Goal: Transaction & Acquisition: Subscribe to service/newsletter

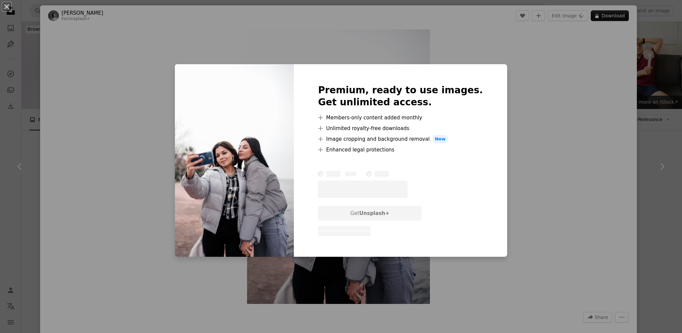
scroll to position [356, 0]
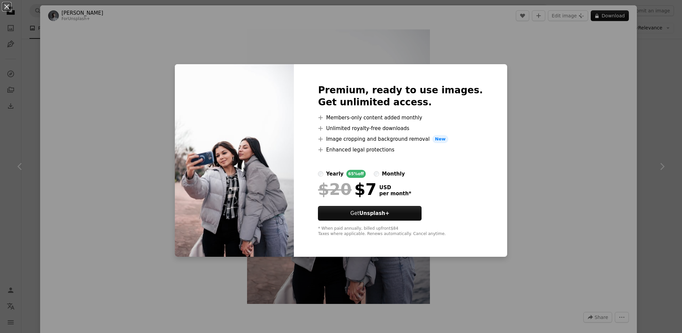
click at [521, 110] on div "An X shape Premium, ready to use images. Get unlimited access. A plus sign Memb…" at bounding box center [341, 166] width 682 height 333
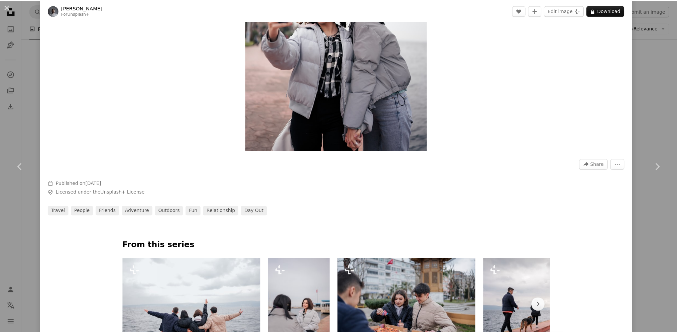
scroll to position [178, 0]
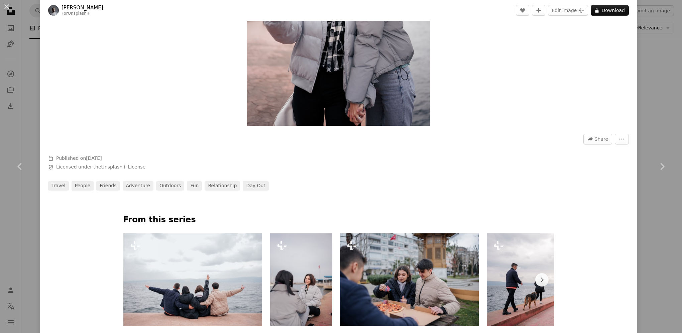
click at [652, 96] on div "An X shape Chevron left Chevron right Yunus Tuğ For Unsplash+ A heart A plus si…" at bounding box center [341, 166] width 682 height 333
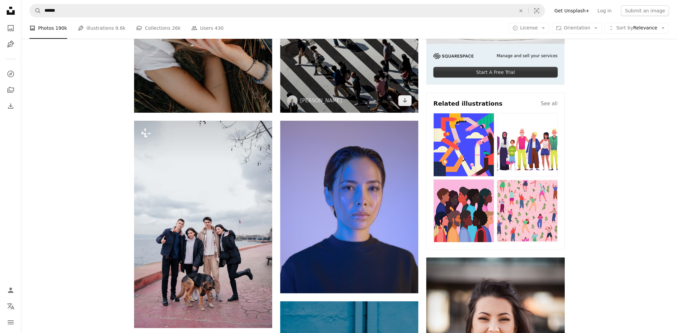
scroll to position [178, 0]
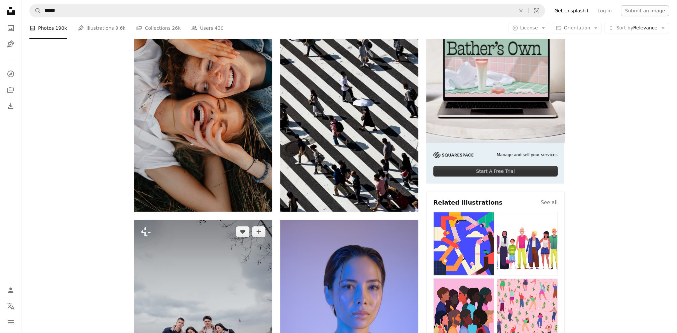
click at [222, 263] on img at bounding box center [203, 322] width 138 height 207
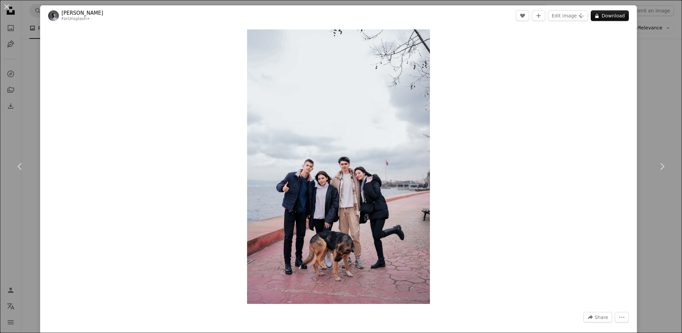
click at [659, 116] on div "An X shape Chevron left Chevron right Yunus Tuğ For Unsplash+ A heart A plus si…" at bounding box center [341, 166] width 682 height 333
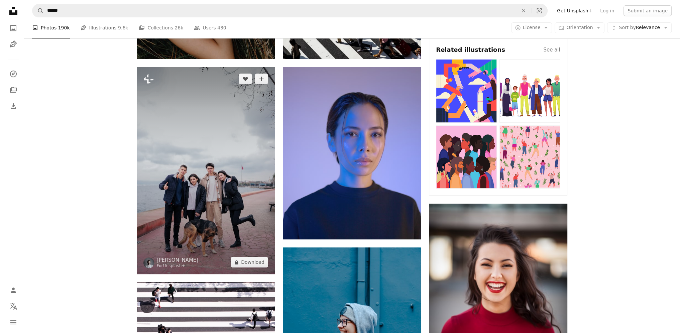
scroll to position [356, 0]
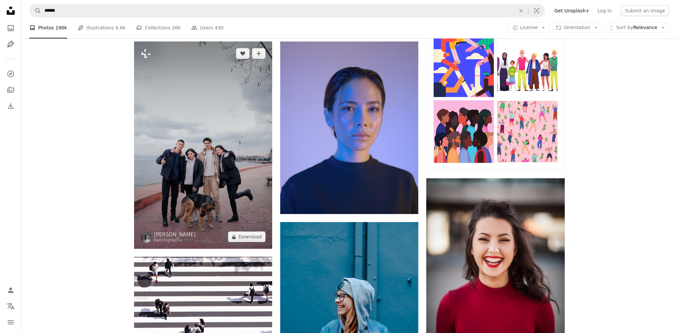
click at [256, 192] on img at bounding box center [203, 144] width 138 height 207
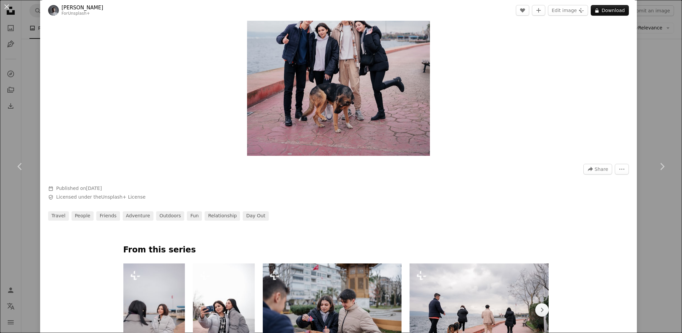
scroll to position [89, 0]
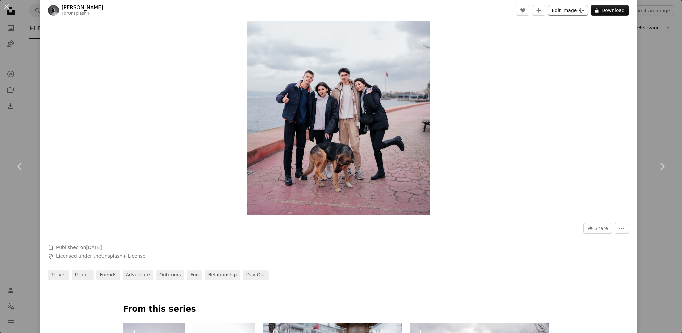
click at [572, 14] on button "Edit image Plus sign for Unsplash+" at bounding box center [568, 10] width 40 height 11
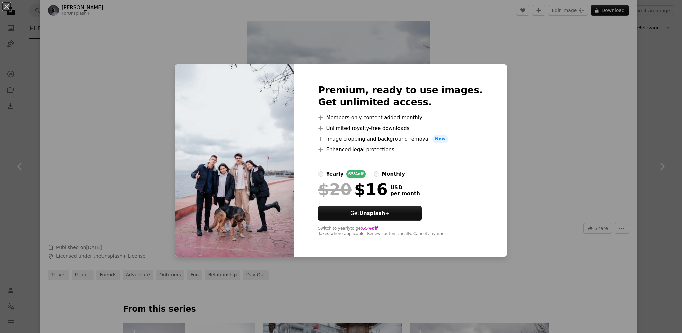
click at [343, 173] on div "yearly" at bounding box center [334, 174] width 17 height 8
click at [528, 136] on div "An X shape Premium, ready to use images. Get unlimited access. A plus sign Memb…" at bounding box center [341, 166] width 682 height 333
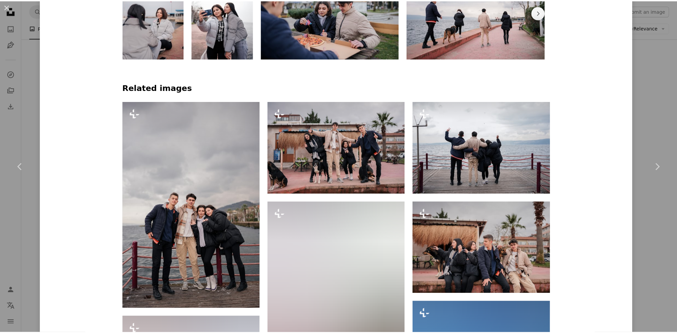
scroll to position [623, 0]
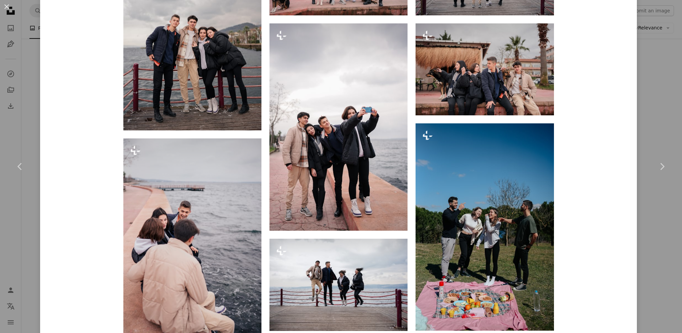
click at [647, 126] on div "An X shape Chevron left Chevron right Yunus Tuğ For Unsplash+ A heart A plus si…" at bounding box center [341, 166] width 682 height 333
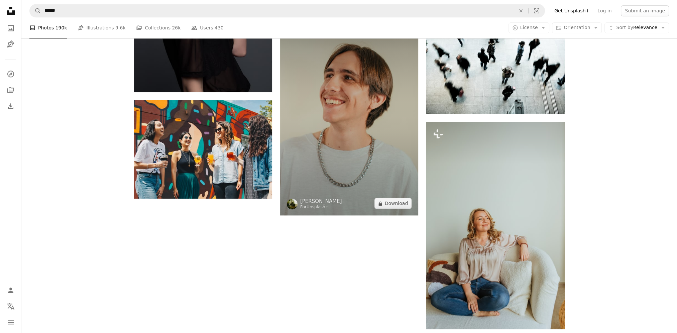
scroll to position [1247, 0]
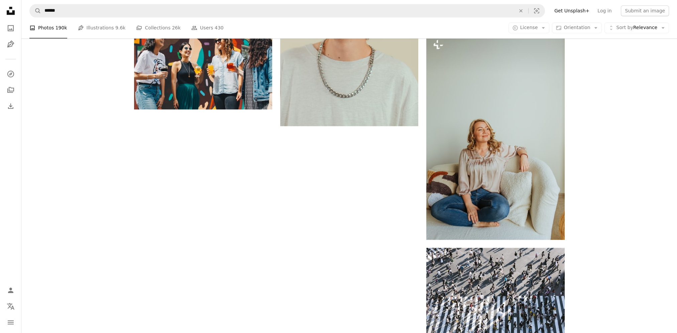
drag, startPoint x: 496, startPoint y: 156, endPoint x: 614, endPoint y: 116, distance: 124.2
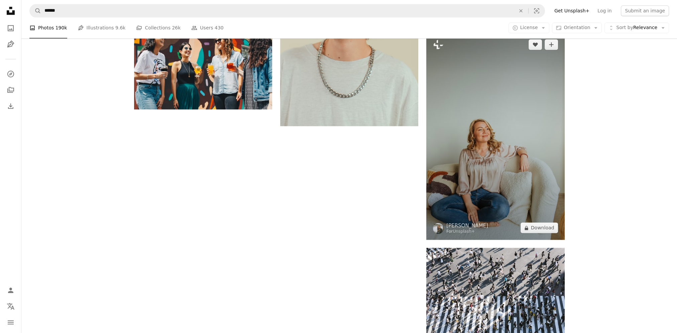
click at [521, 142] on img at bounding box center [495, 135] width 138 height 207
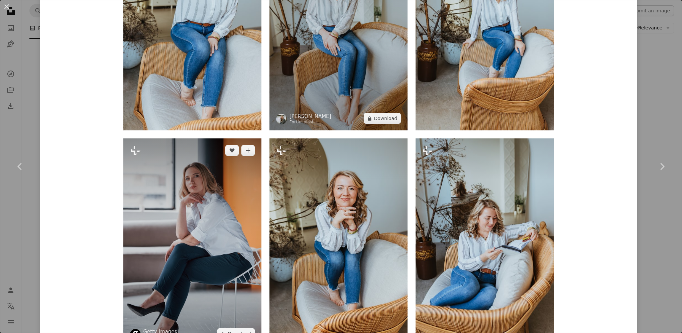
scroll to position [623, 0]
